Goal: Find specific page/section: Locate a particular part of the current website

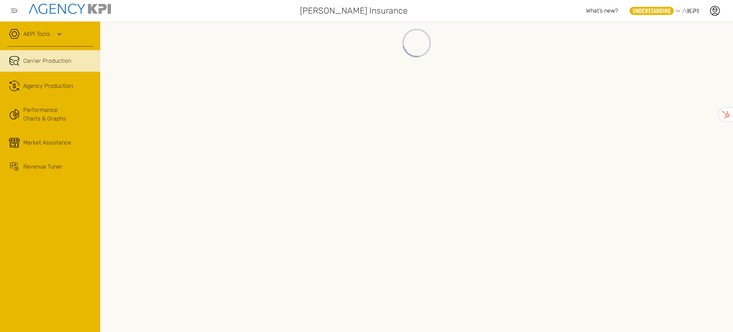
click at [72, 143] on div "Market Assistance" at bounding box center [58, 142] width 70 height 9
